Goal: Share content: Share content

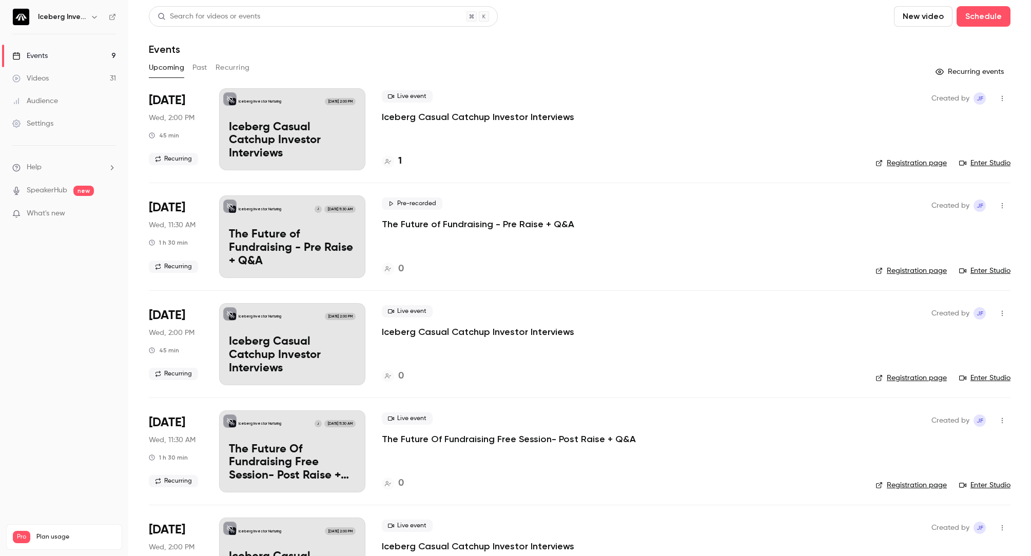
click at [238, 68] on button "Recurring" at bounding box center [232, 68] width 34 height 16
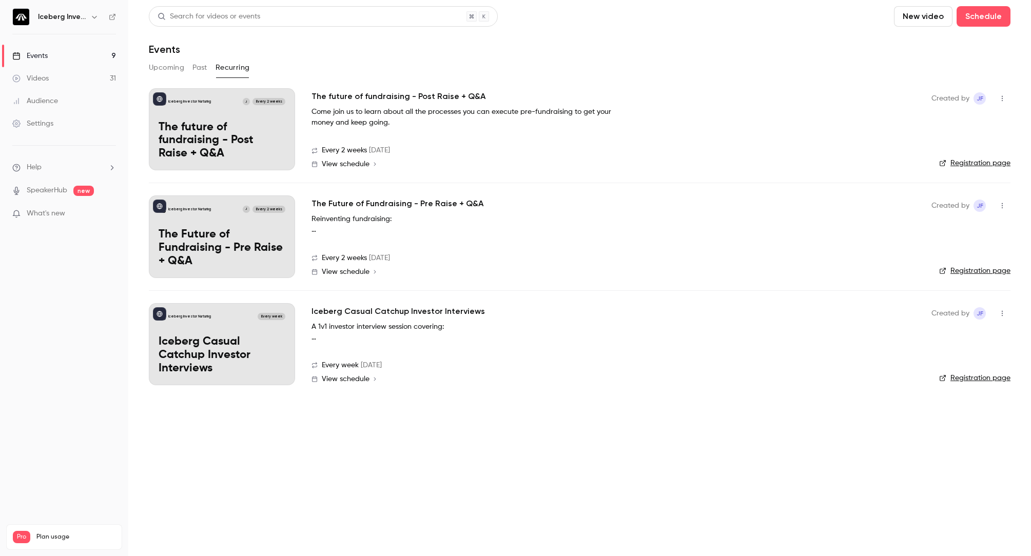
click at [199, 68] on button "Past" at bounding box center [199, 68] width 15 height 16
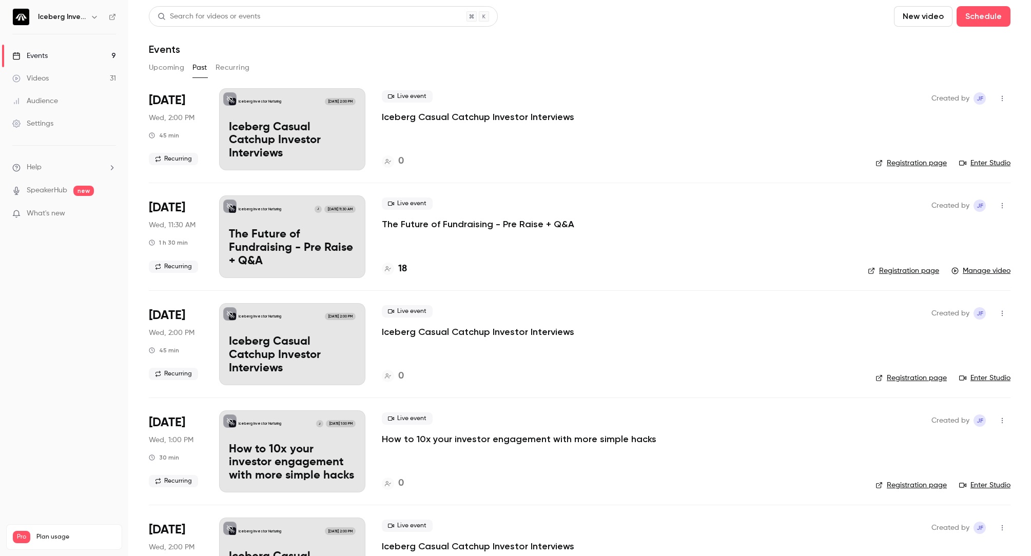
click at [456, 229] on p "The Future of Fundraising - Pre Raise + Q&A" at bounding box center [478, 224] width 192 height 12
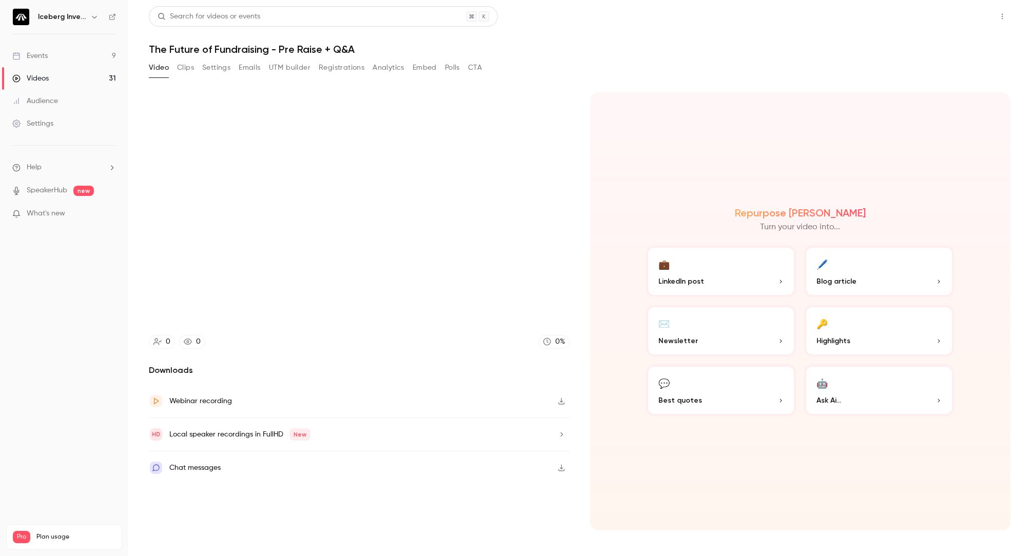
click at [959, 21] on button "Share" at bounding box center [965, 16] width 41 height 21
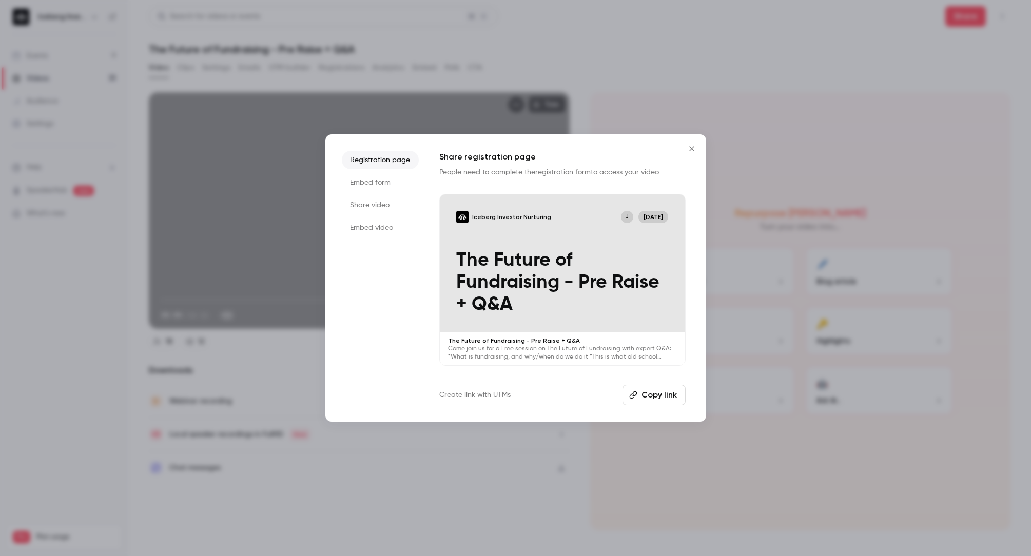
click at [651, 391] on button "Copy link" at bounding box center [653, 395] width 63 height 21
